Goal: Entertainment & Leisure: Consume media (video, audio)

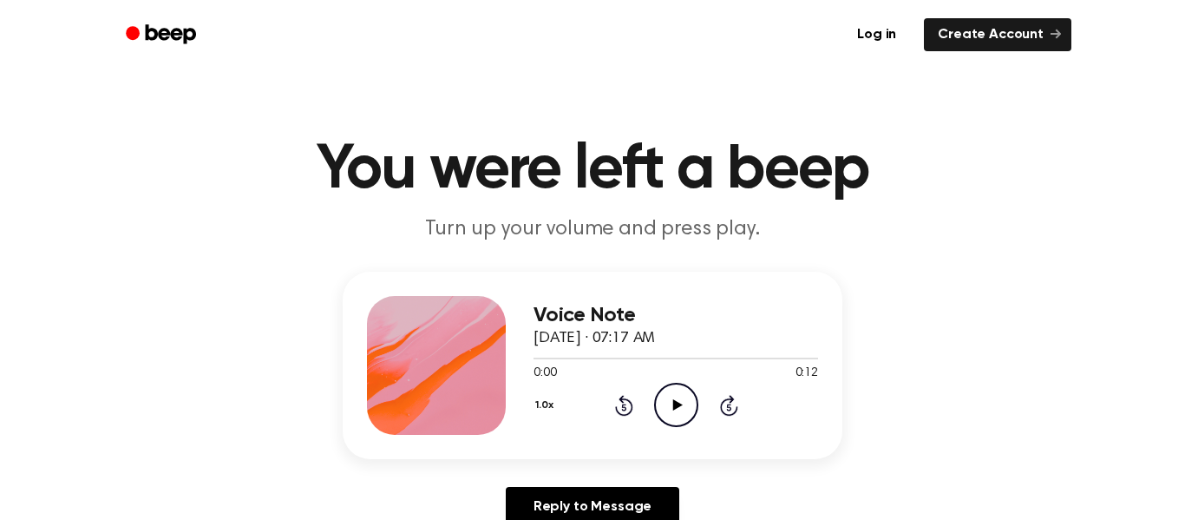
click at [679, 392] on icon "Play Audio" at bounding box center [676, 405] width 44 height 44
click at [759, 394] on div "1.0x Rewind 5 seconds Play Audio Skip 5 seconds" at bounding box center [676, 405] width 285 height 44
click at [677, 424] on icon "Play Audio" at bounding box center [676, 405] width 44 height 44
click at [675, 395] on icon "Play Audio" at bounding box center [676, 405] width 44 height 44
click at [692, 400] on icon "Play Audio" at bounding box center [676, 405] width 44 height 44
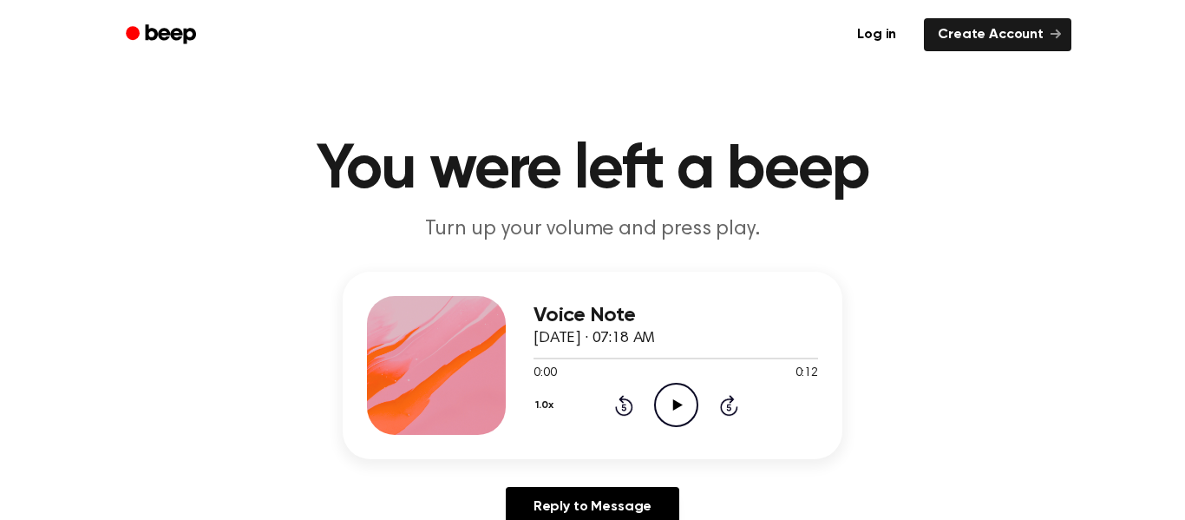
click at [687, 397] on icon "Play Audio" at bounding box center [676, 405] width 44 height 44
click at [682, 395] on icon "Play Audio" at bounding box center [676, 405] width 44 height 44
click at [673, 391] on icon "Play Audio" at bounding box center [676, 405] width 44 height 44
click at [679, 399] on icon "Play Audio" at bounding box center [676, 405] width 44 height 44
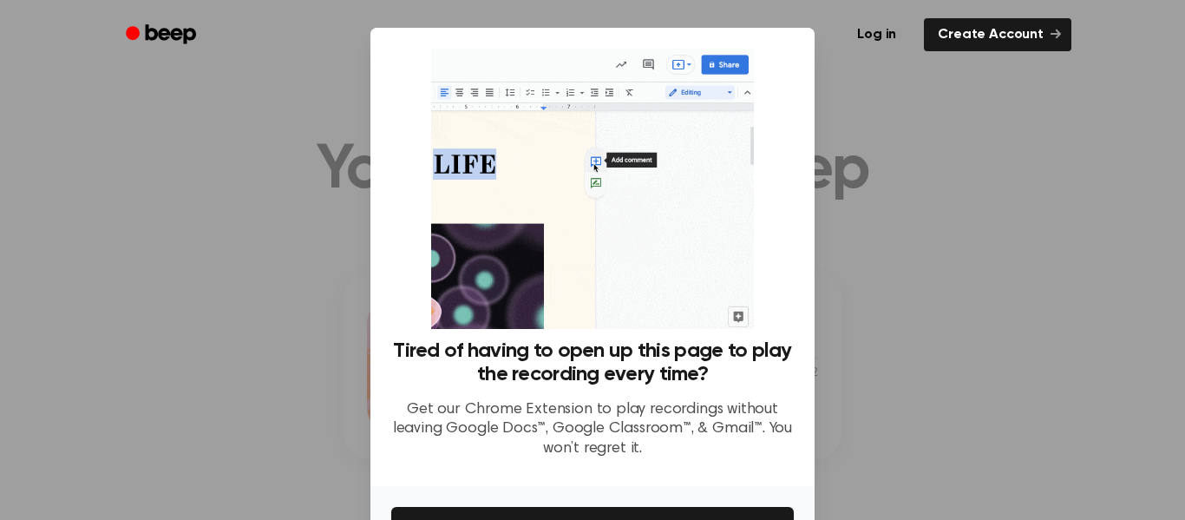
click at [907, 287] on div at bounding box center [592, 260] width 1185 height 520
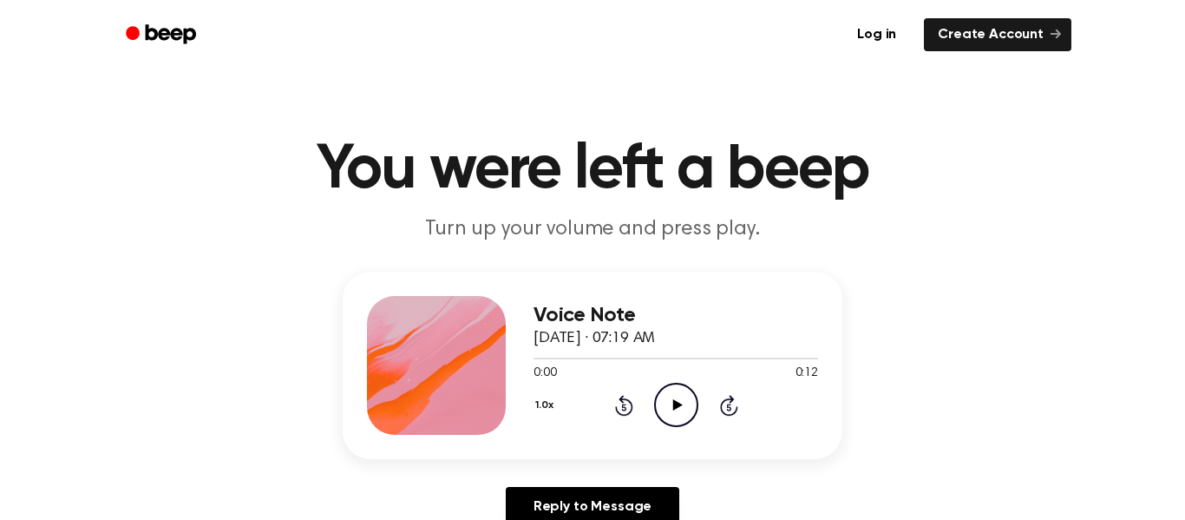
click at [685, 397] on icon "Play Audio" at bounding box center [676, 405] width 44 height 44
click at [662, 391] on icon "Play Audio" at bounding box center [676, 405] width 44 height 44
click at [674, 400] on icon "Play Audio" at bounding box center [676, 405] width 44 height 44
click at [674, 413] on icon "Play Audio" at bounding box center [676, 405] width 44 height 44
click at [669, 398] on icon "Play Audio" at bounding box center [676, 405] width 44 height 44
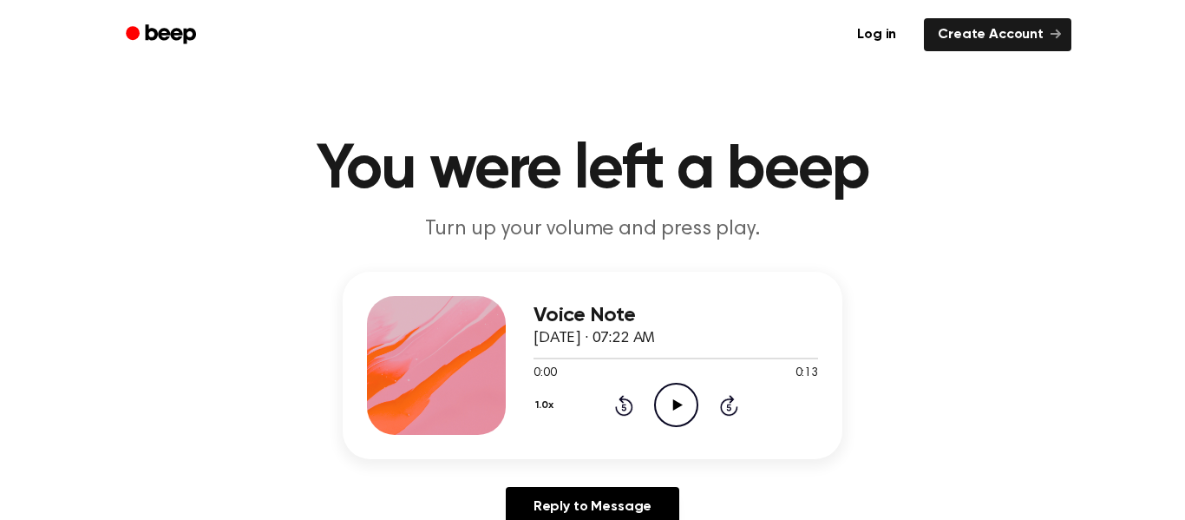
click at [684, 403] on icon "Play Audio" at bounding box center [676, 405] width 44 height 44
click at [699, 417] on div "1.0x Rewind 5 seconds Play Audio Skip 5 seconds" at bounding box center [676, 405] width 285 height 44
click at [680, 406] on icon "Play Audio" at bounding box center [676, 405] width 44 height 44
click at [667, 395] on icon "Play Audio" at bounding box center [676, 405] width 44 height 44
click at [689, 394] on icon "Play Audio" at bounding box center [676, 405] width 44 height 44
